Goal: Task Accomplishment & Management: Use online tool/utility

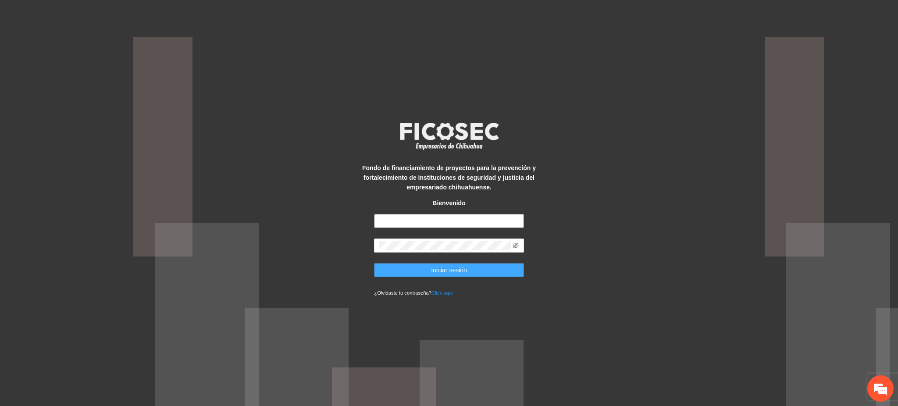
type input "**********"
click at [401, 277] on button "Iniciar sesión" at bounding box center [449, 270] width 150 height 14
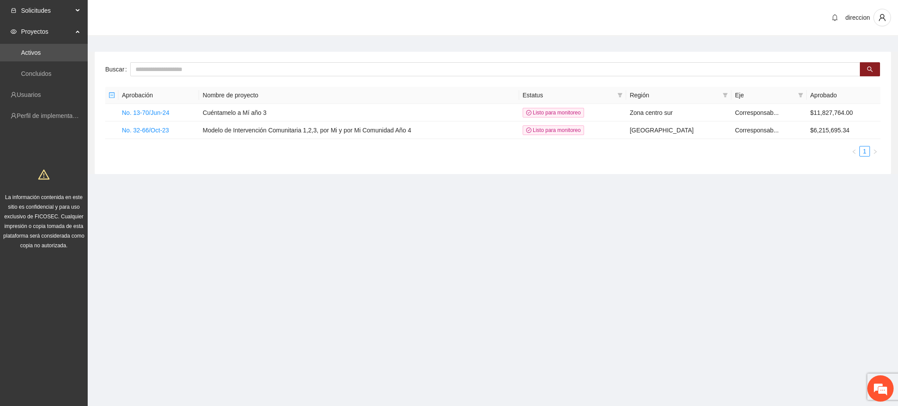
click at [54, 11] on span "Solicitudes" at bounding box center [47, 11] width 52 height 18
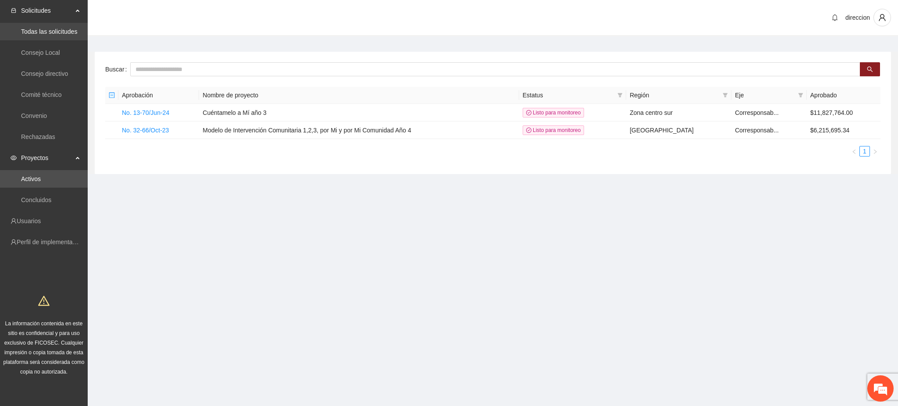
click at [50, 28] on link "Todas las solicitudes" at bounding box center [49, 31] width 56 height 7
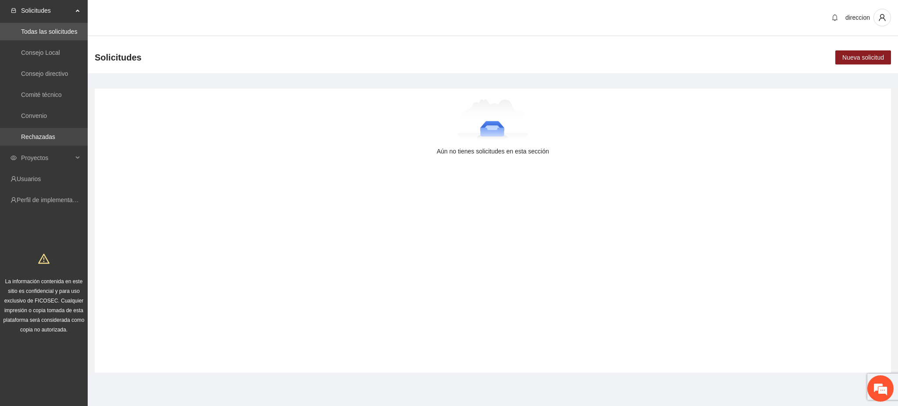
click at [46, 133] on link "Rechazadas" at bounding box center [38, 136] width 34 height 7
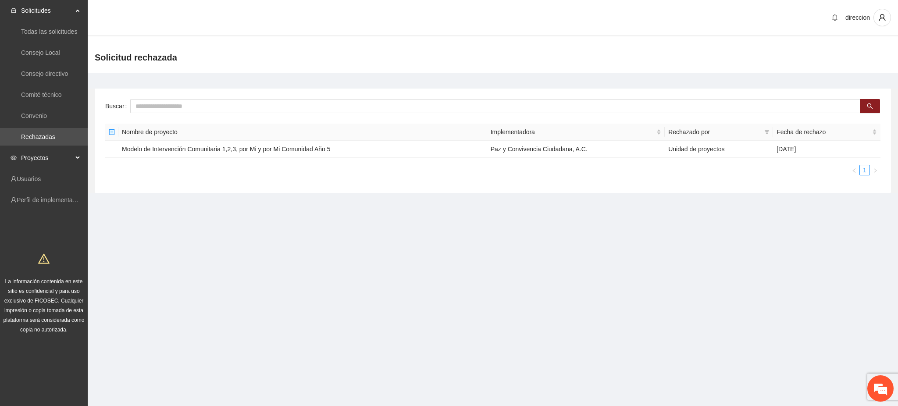
click at [38, 154] on span "Proyectos" at bounding box center [47, 158] width 52 height 18
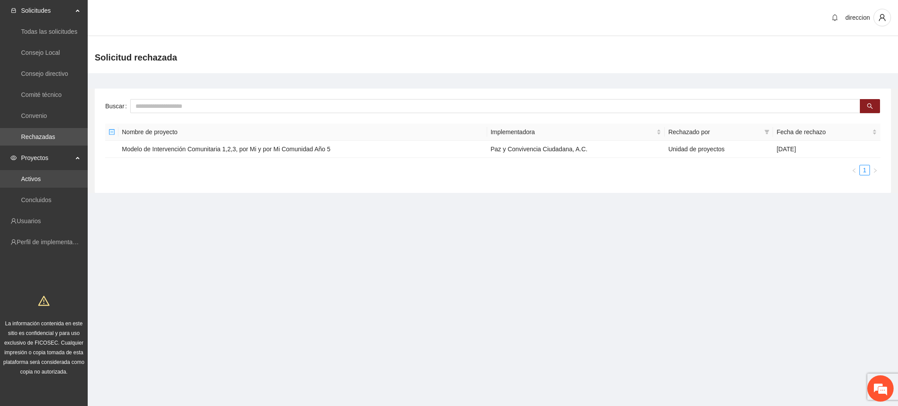
click at [41, 182] on link "Activos" at bounding box center [31, 178] width 20 height 7
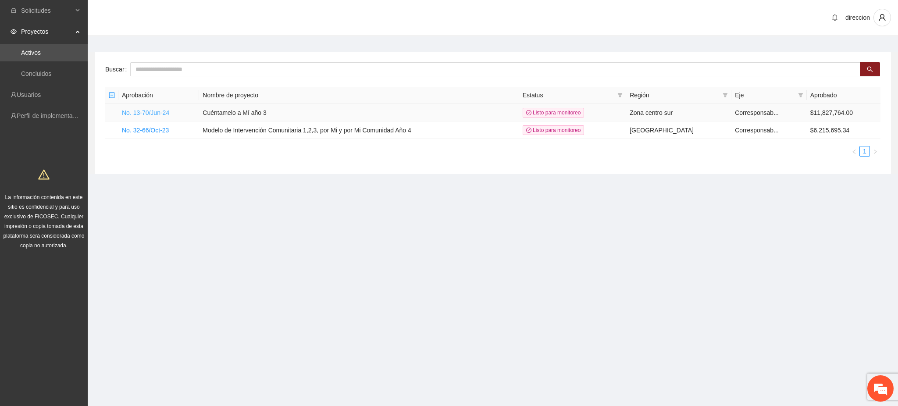
click at [133, 114] on link "No. 13-70/Jun-24" at bounding box center [145, 112] width 47 height 7
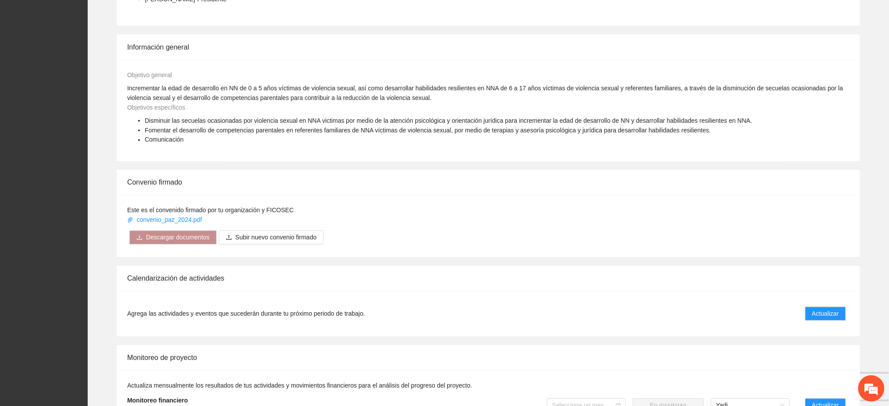
scroll to position [759, 0]
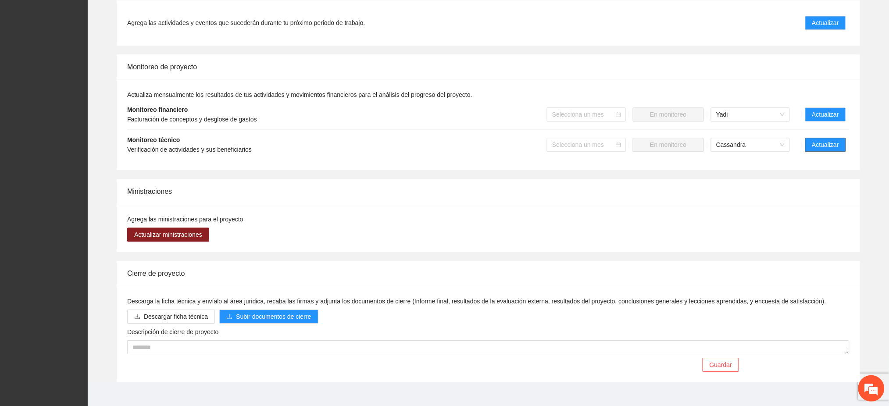
click at [822, 140] on span "Actualizar" at bounding box center [825, 145] width 27 height 10
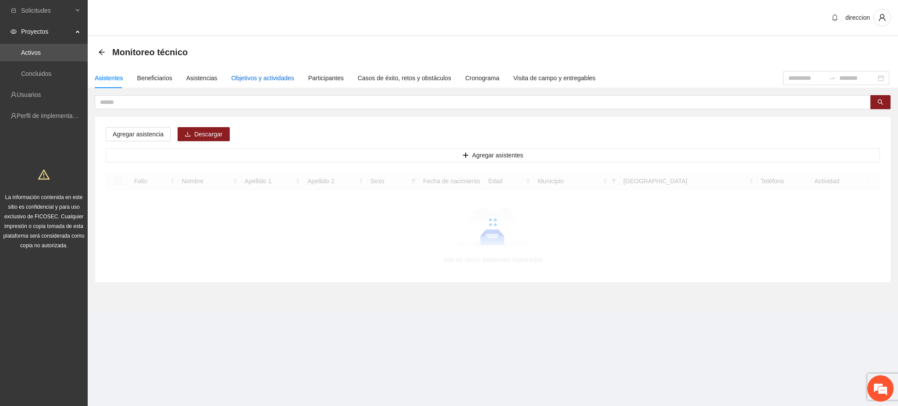
click at [252, 78] on div "Objetivos y actividades" at bounding box center [263, 78] width 63 height 10
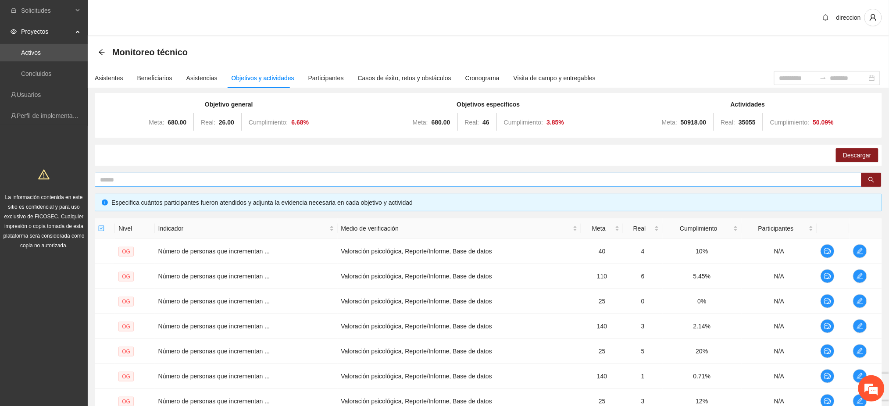
click at [116, 177] on input "text" at bounding box center [475, 180] width 750 height 10
type input "******"
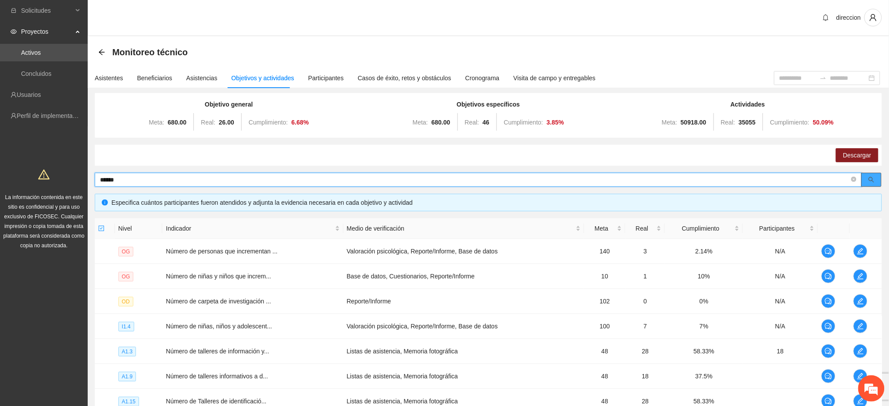
click at [874, 182] on span "search" at bounding box center [872, 180] width 6 height 7
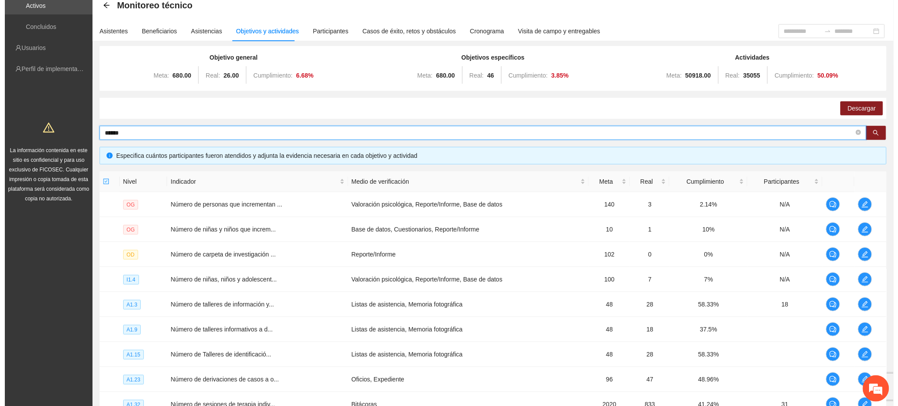
scroll to position [166, 0]
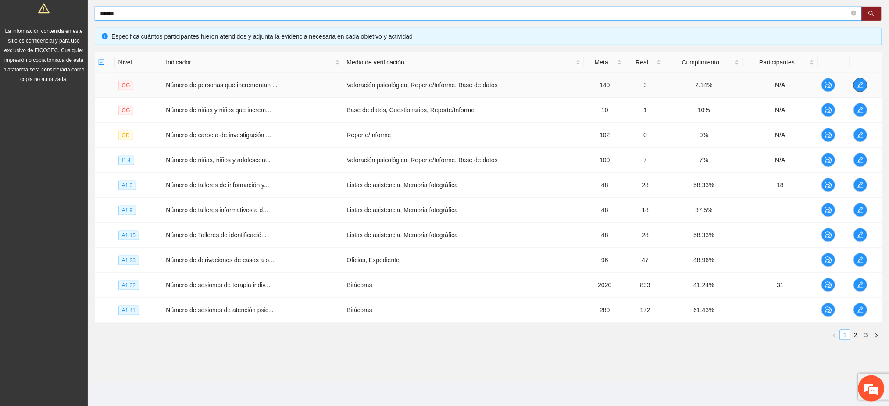
click at [859, 91] on button "button" at bounding box center [861, 85] width 14 height 14
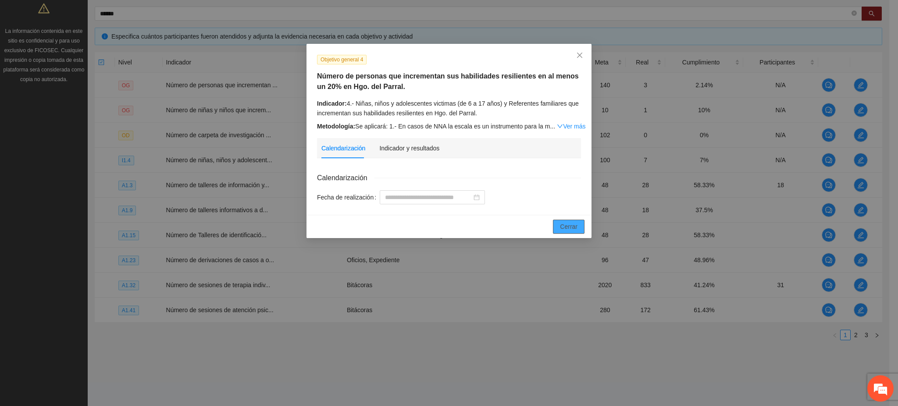
click at [564, 232] on button "Cerrar" at bounding box center [569, 227] width 32 height 14
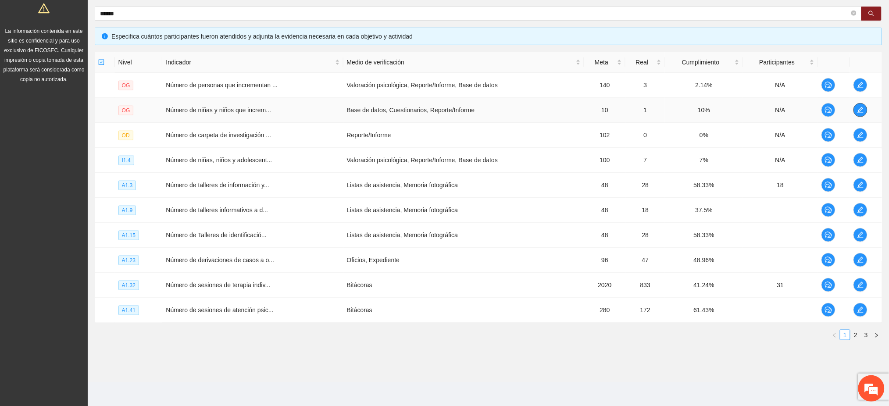
click at [858, 115] on button "button" at bounding box center [861, 110] width 14 height 14
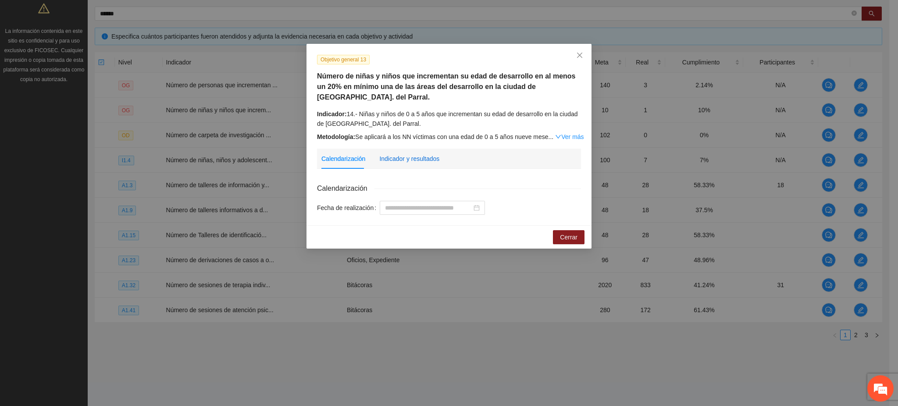
click at [409, 154] on div "Indicador y resultados" at bounding box center [409, 159] width 60 height 10
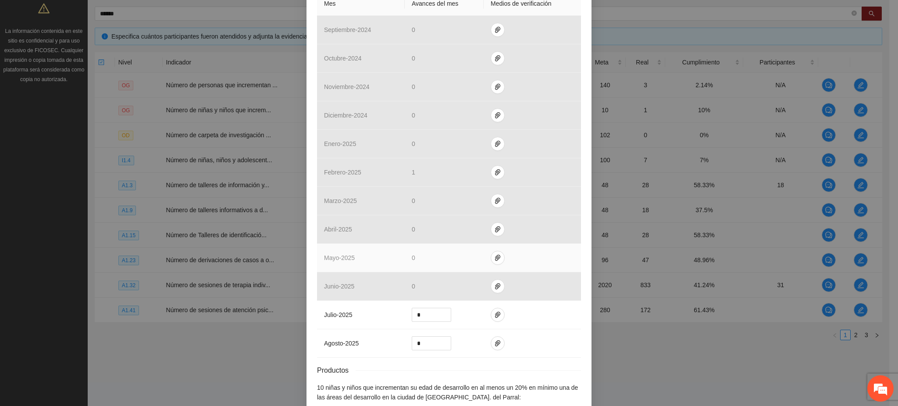
scroll to position [280, 0]
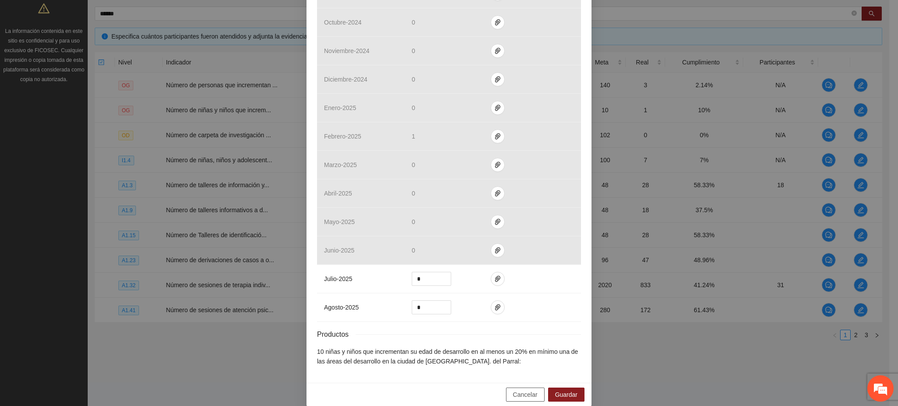
click at [513, 390] on span "Cancelar" at bounding box center [525, 395] width 25 height 10
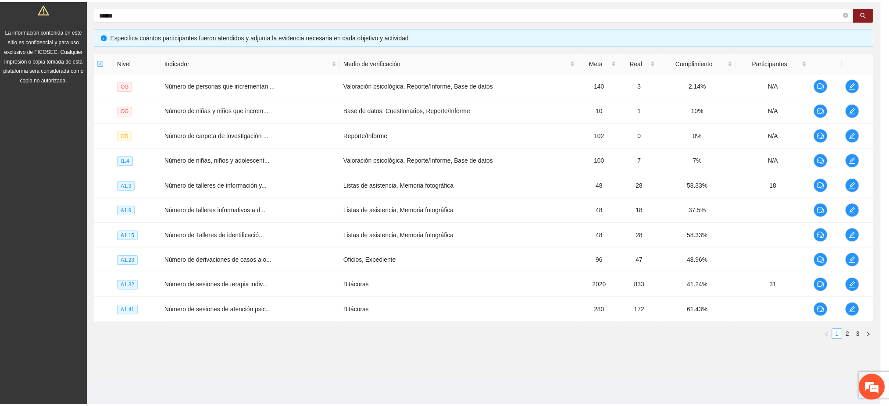
scroll to position [236, 0]
